Goal: Check status

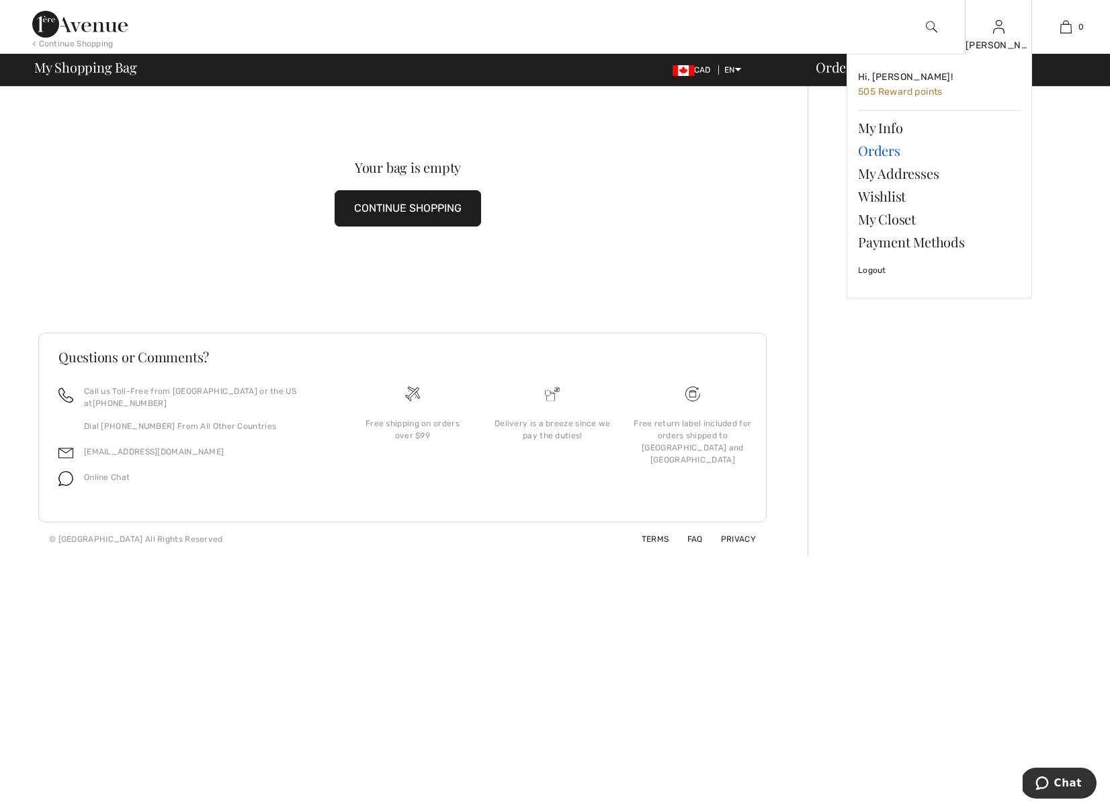
click at [878, 151] on link "Orders" at bounding box center [939, 150] width 163 height 23
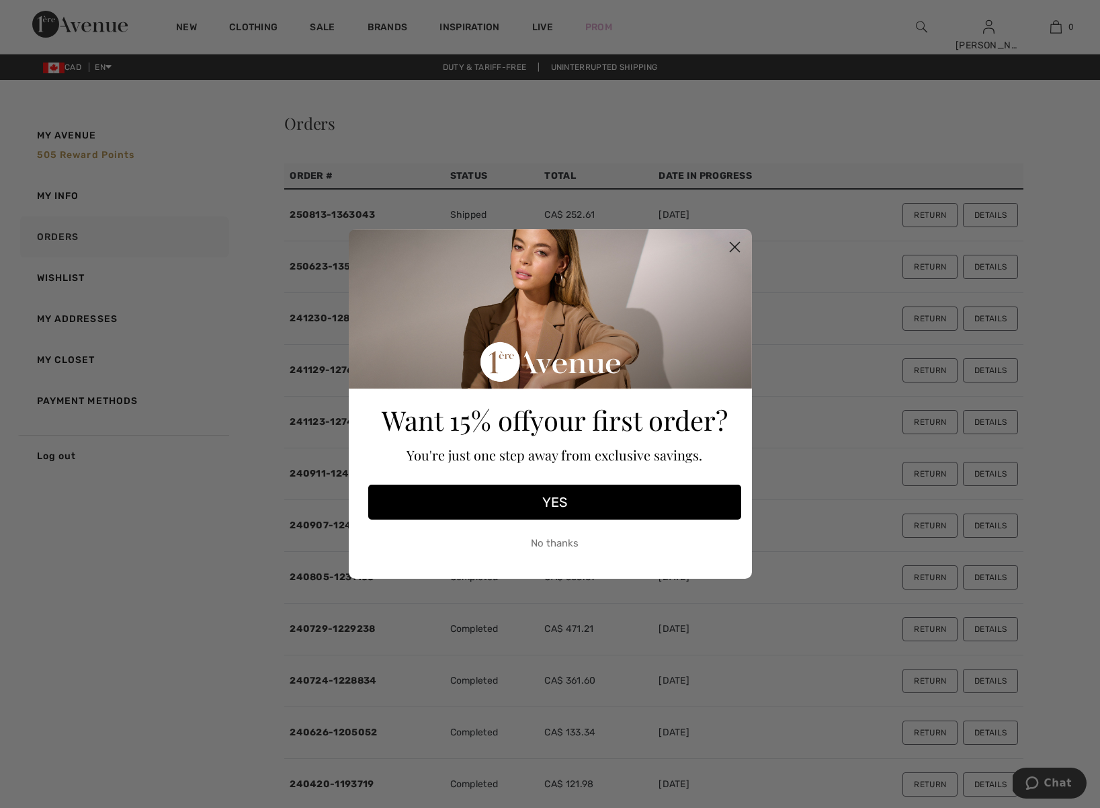
click at [734, 248] on circle "Close dialog" at bounding box center [734, 247] width 22 height 22
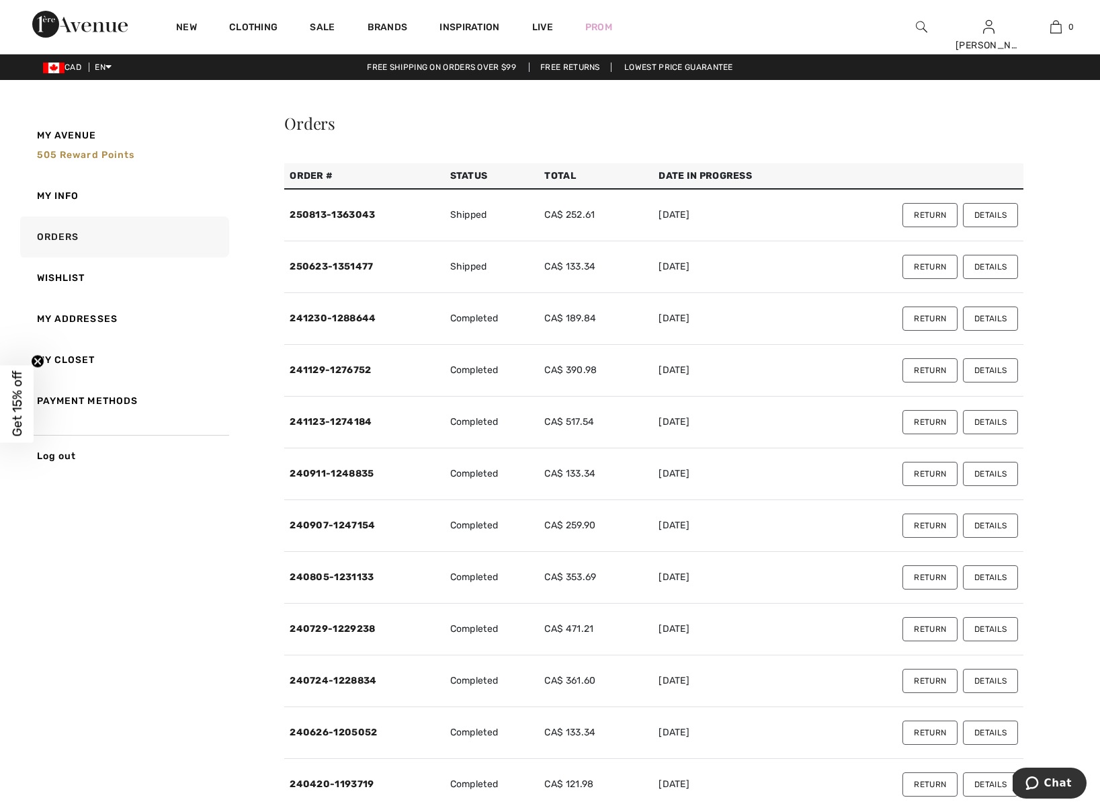
click at [994, 216] on button "Details" at bounding box center [990, 215] width 55 height 24
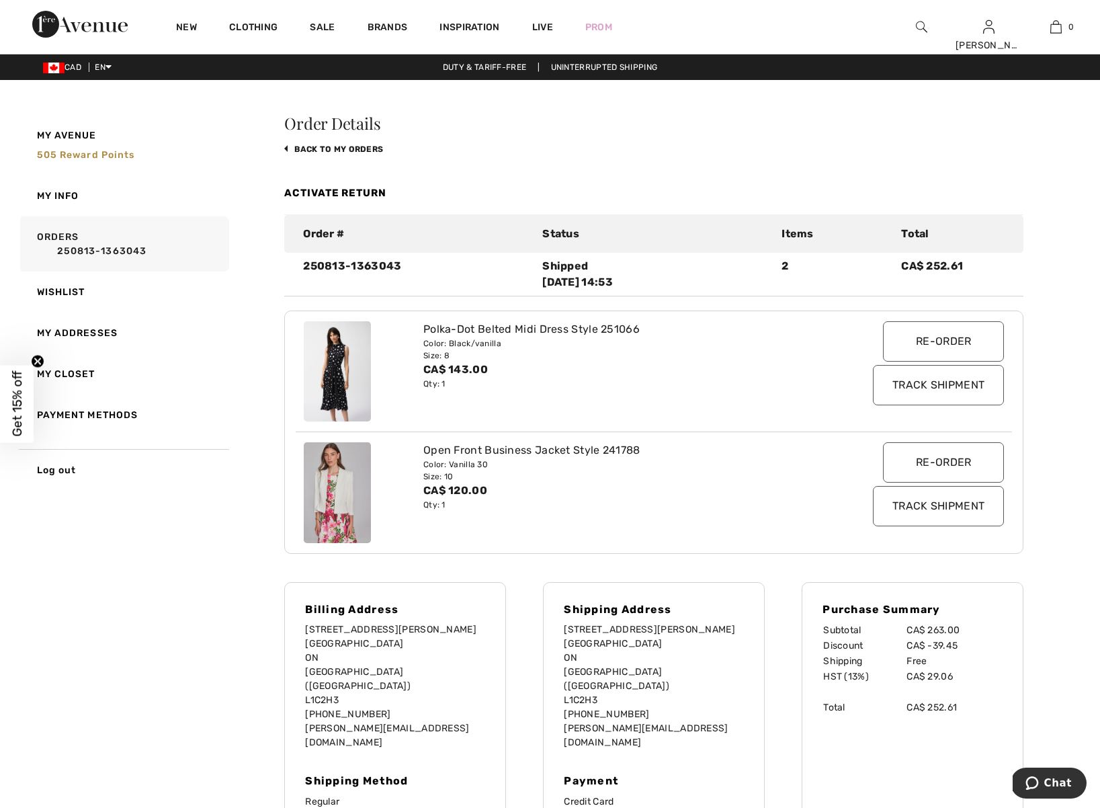
click at [934, 506] on input "Track Shipment" at bounding box center [938, 506] width 131 height 40
